Goal: Task Accomplishment & Management: Complete application form

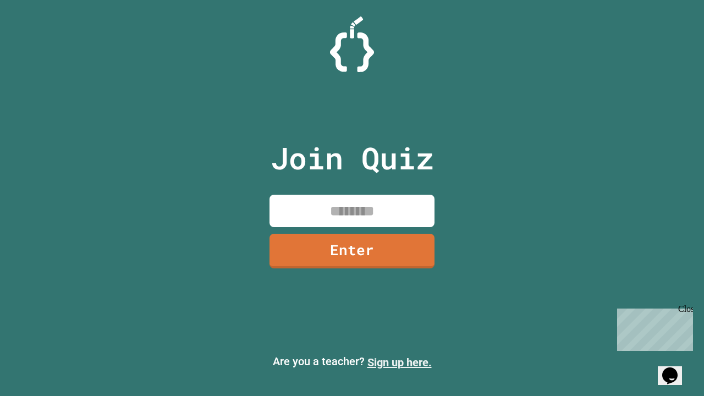
click at [399, 363] on link "Sign up here." at bounding box center [400, 362] width 64 height 13
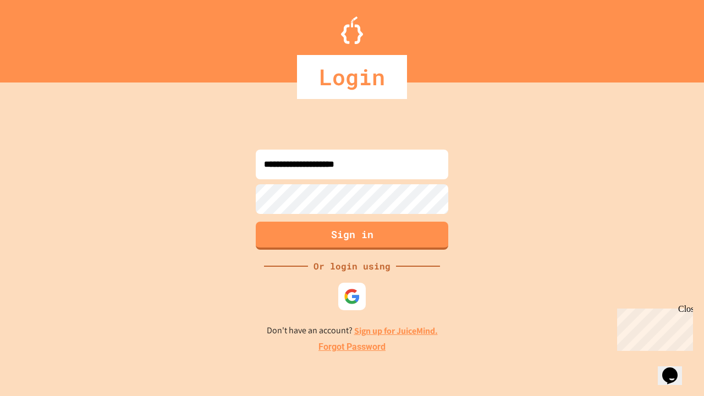
type input "**********"
